Goal: Transaction & Acquisition: Subscribe to service/newsletter

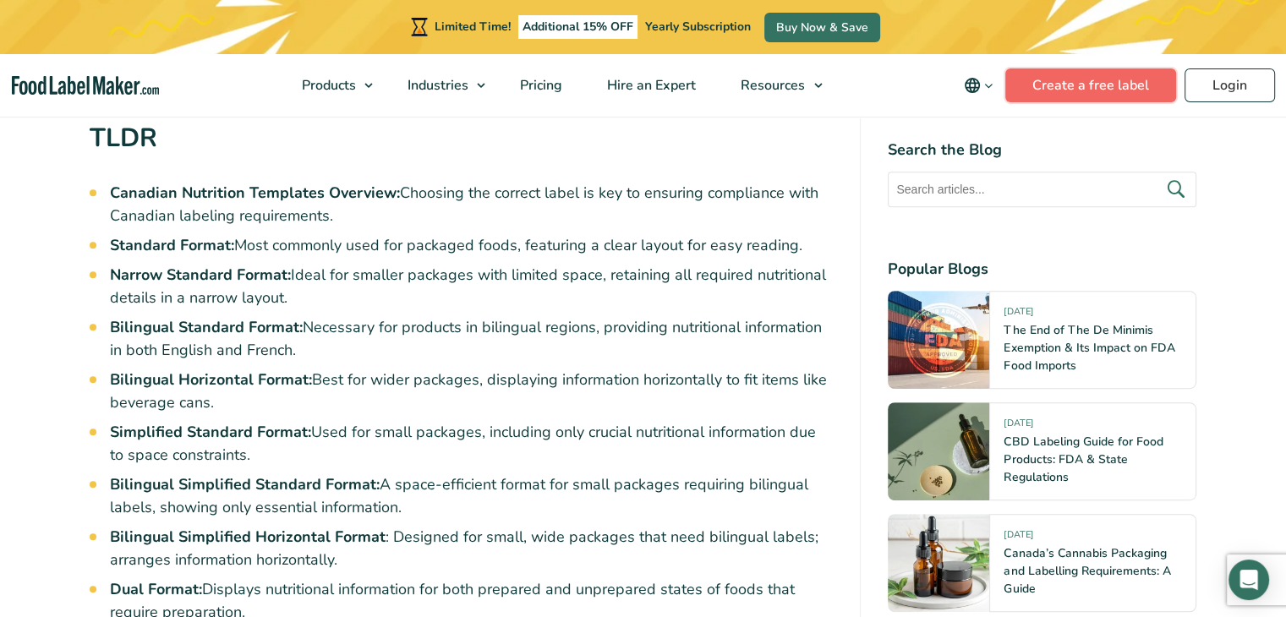
click at [1084, 92] on link "Create a free label" at bounding box center [1090, 85] width 171 height 34
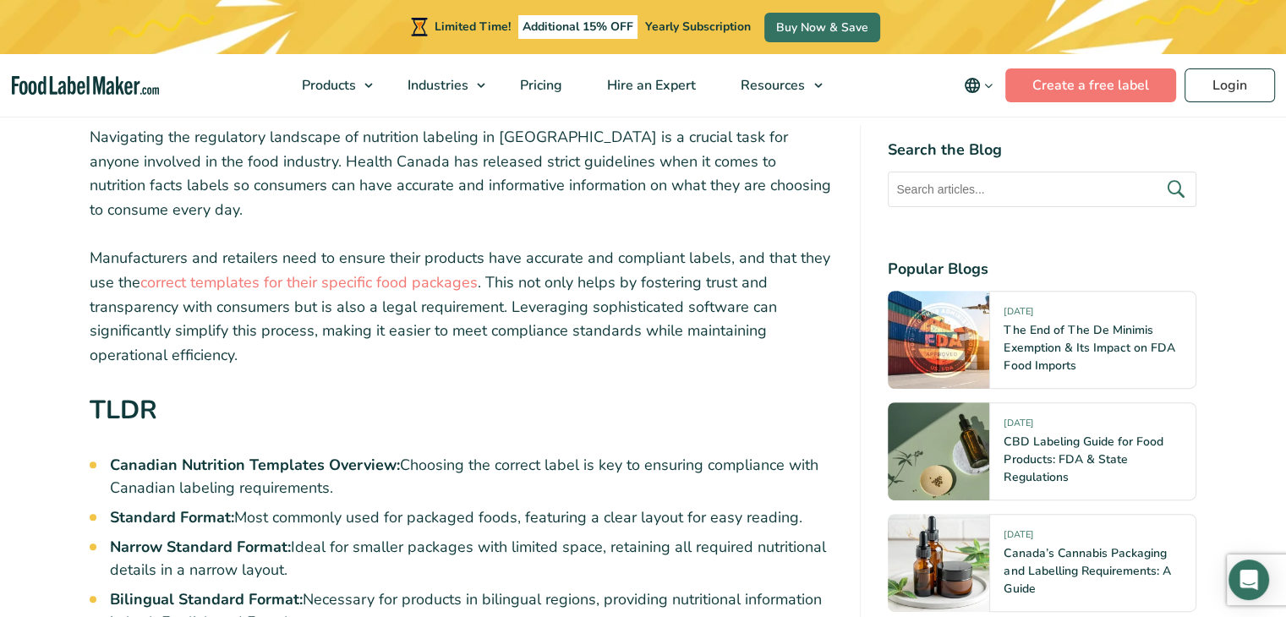
scroll to position [592, 0]
